Goal: Check status

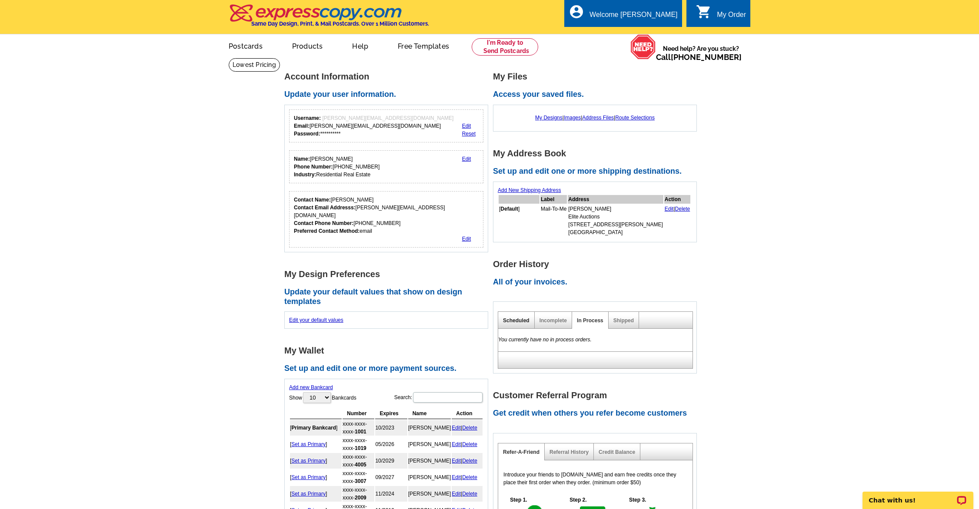
click at [517, 319] on link "Scheduled" at bounding box center [516, 321] width 27 height 6
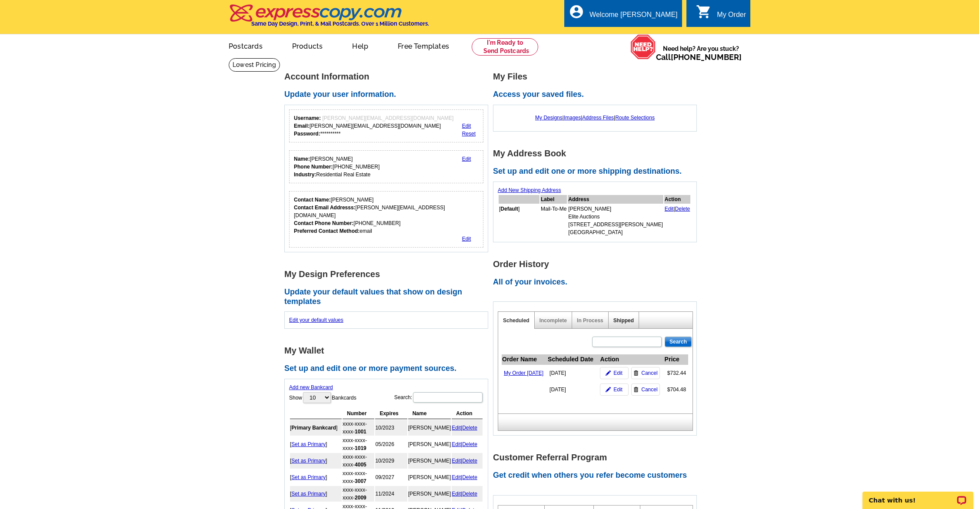
click at [620, 320] on link "Shipped" at bounding box center [623, 321] width 20 height 6
click at [595, 321] on link "In Process" at bounding box center [590, 321] width 27 height 6
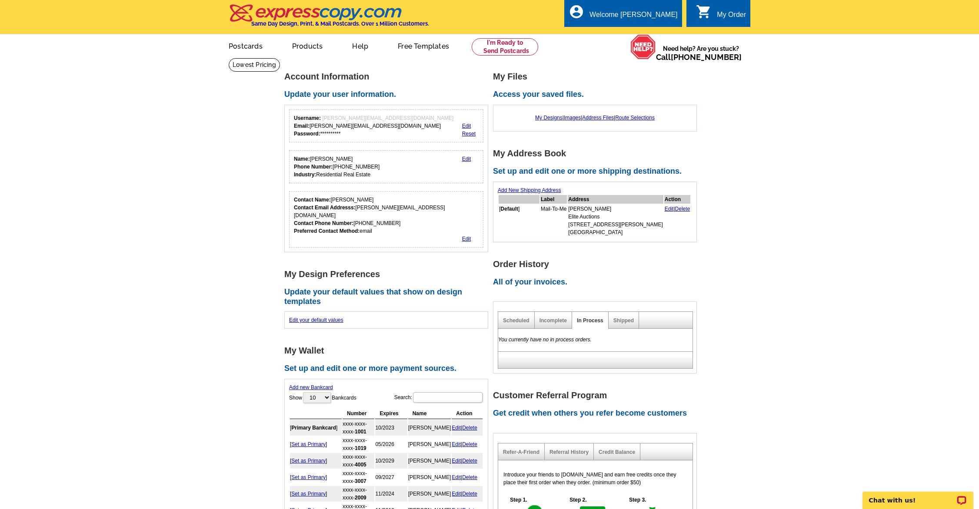
click at [505, 281] on h2 "All of your invoices." at bounding box center [597, 283] width 209 height 10
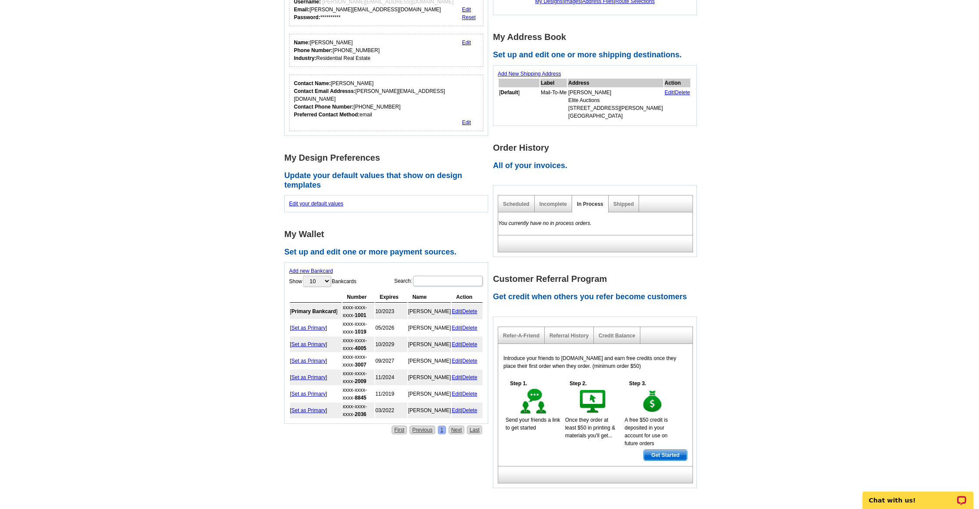
scroll to position [88, 0]
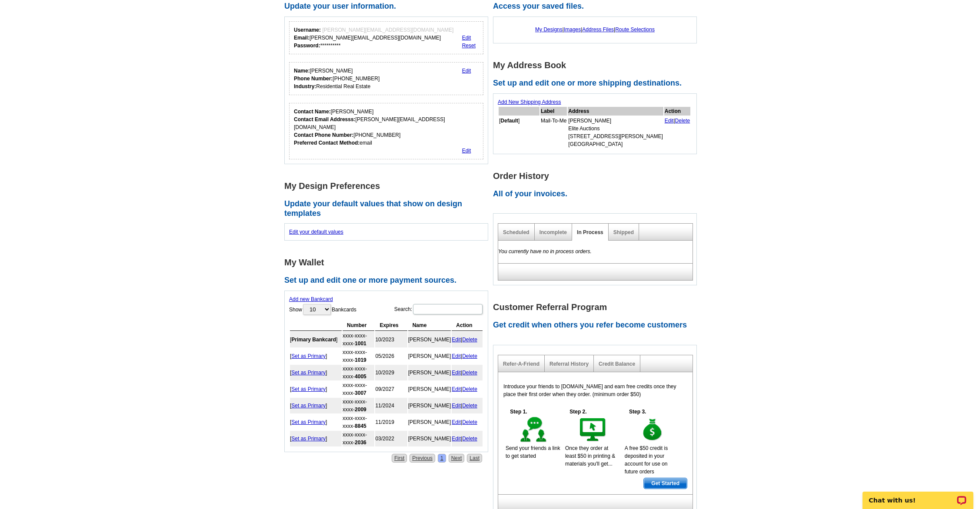
click at [520, 193] on h2 "All of your invoices." at bounding box center [597, 195] width 209 height 10
click at [552, 235] on div "Incomplete" at bounding box center [553, 232] width 37 height 17
click at [552, 233] on link "Incomplete" at bounding box center [552, 233] width 27 height 6
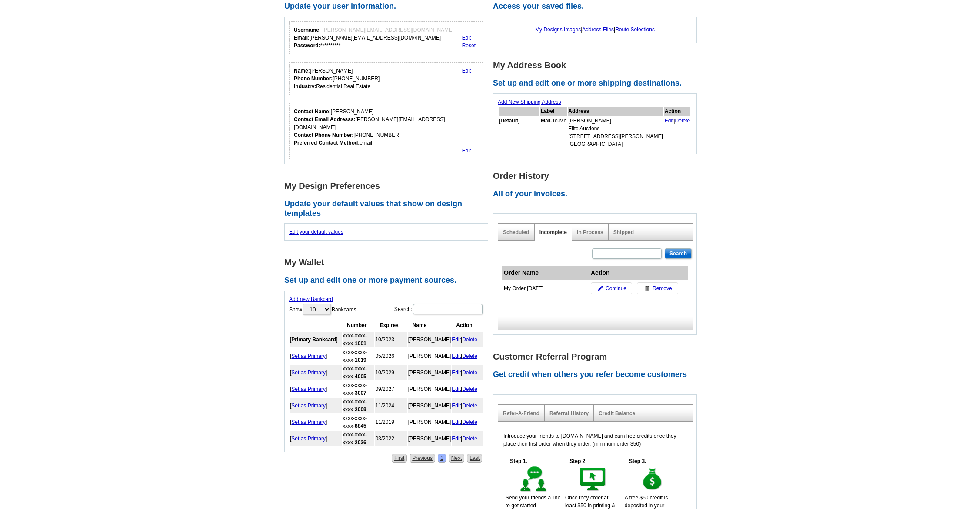
click at [659, 289] on span "Remove" at bounding box center [662, 289] width 20 height 8
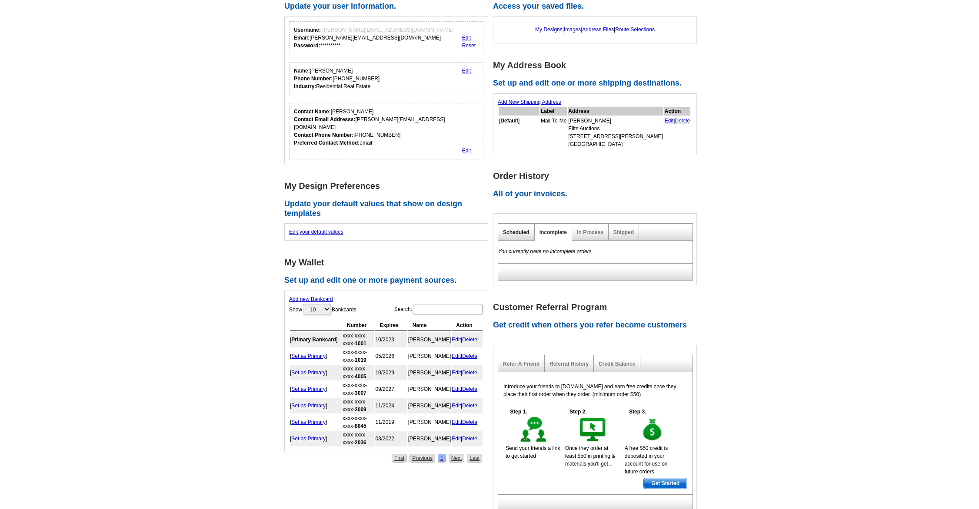
click at [517, 233] on link "Scheduled" at bounding box center [516, 233] width 27 height 6
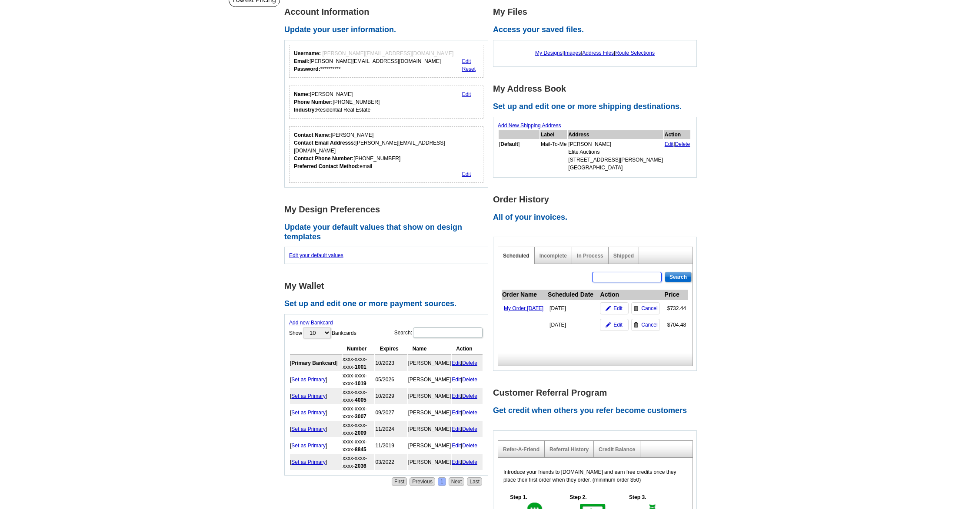
scroll to position [129, 0]
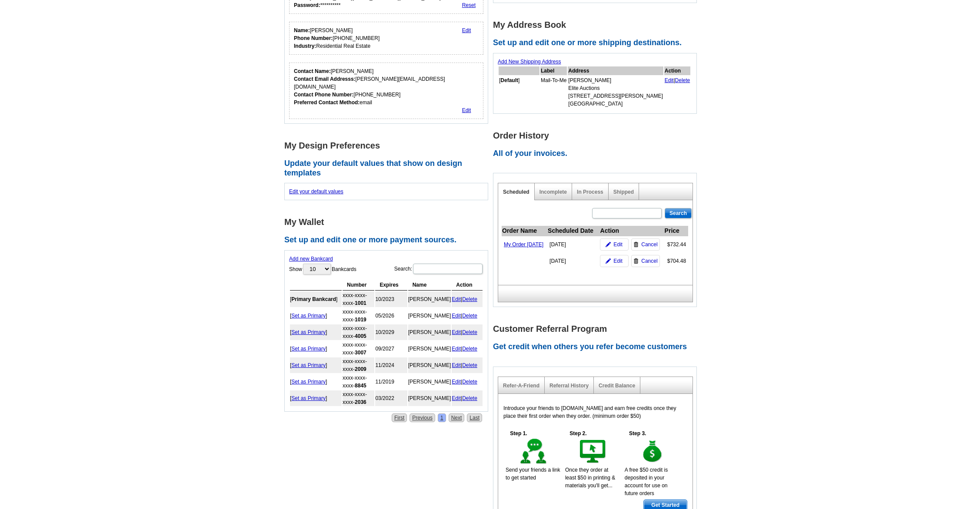
click at [535, 149] on h2 "All of your invoices." at bounding box center [597, 154] width 209 height 10
click at [623, 193] on link "Shipped" at bounding box center [623, 192] width 20 height 6
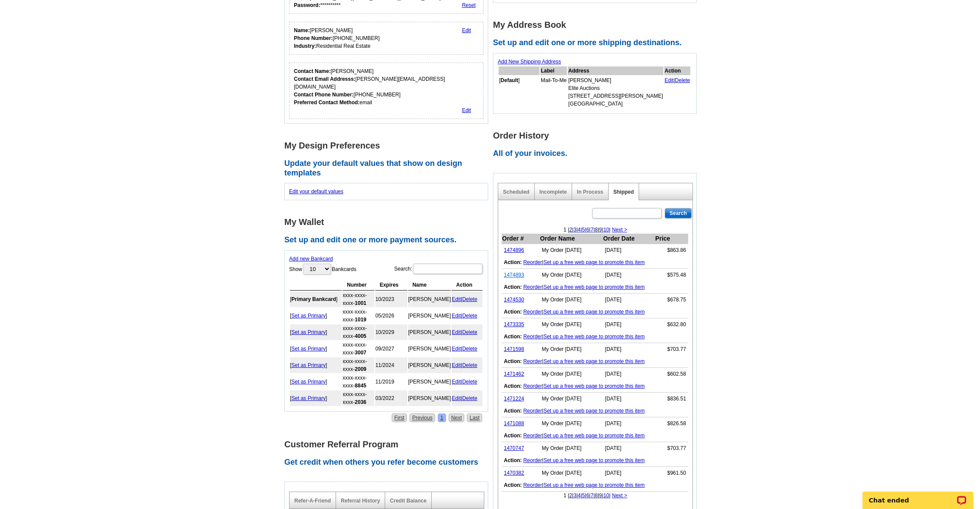
click at [518, 275] on link "1474893" at bounding box center [514, 275] width 20 height 6
